Goal: Information Seeking & Learning: Learn about a topic

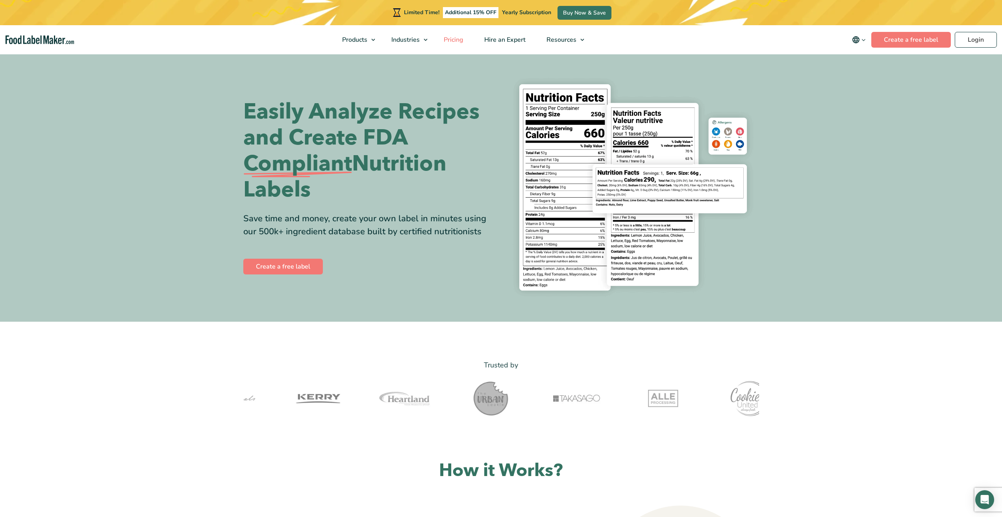
click at [462, 39] on span "Pricing" at bounding box center [453, 39] width 23 height 9
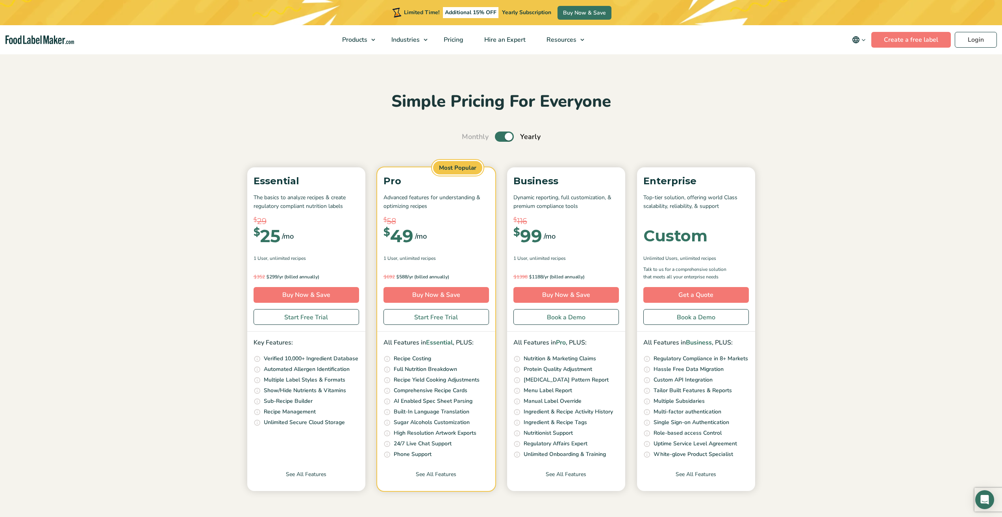
click at [502, 136] on label "Toggle" at bounding box center [504, 137] width 19 height 10
click at [469, 136] on input "Toggle" at bounding box center [466, 136] width 5 height 5
click at [502, 136] on label "Toggle" at bounding box center [504, 137] width 19 height 10
click at [469, 136] on input "Toggle" at bounding box center [466, 136] width 5 height 5
checkbox input "true"
